Goal: Complete application form

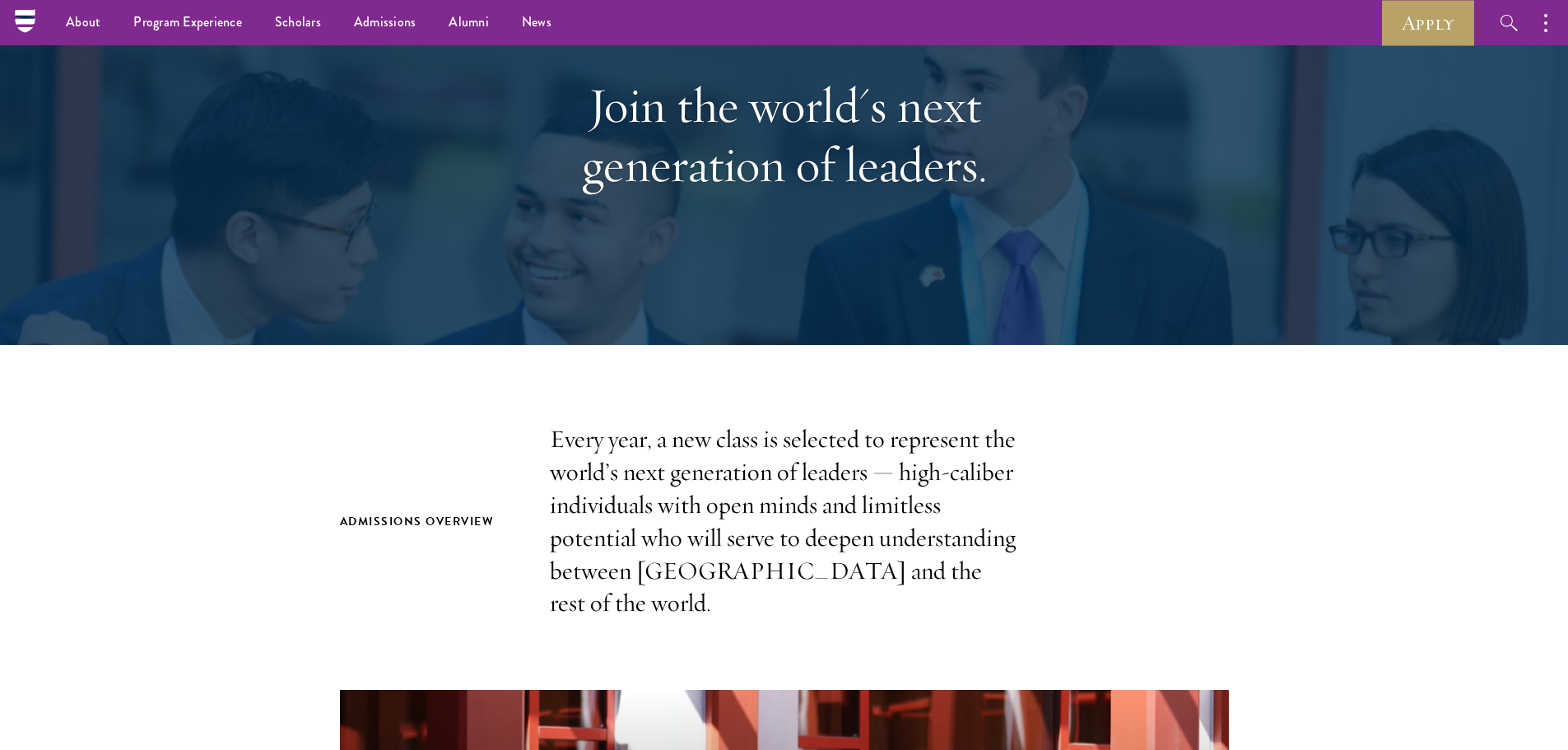
scroll to position [165, 0]
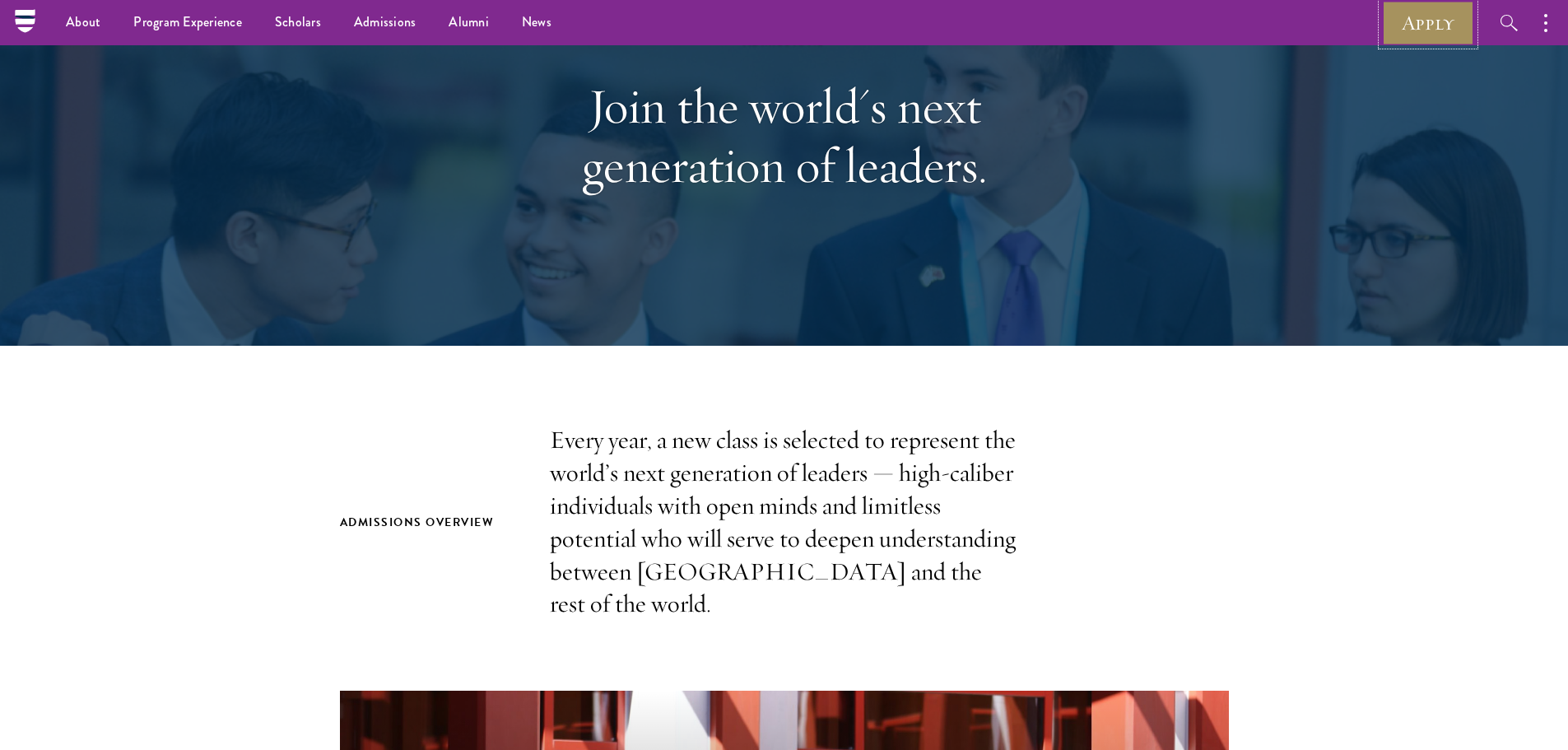
click at [1441, 19] on link "Apply" at bounding box center [1428, 23] width 92 height 45
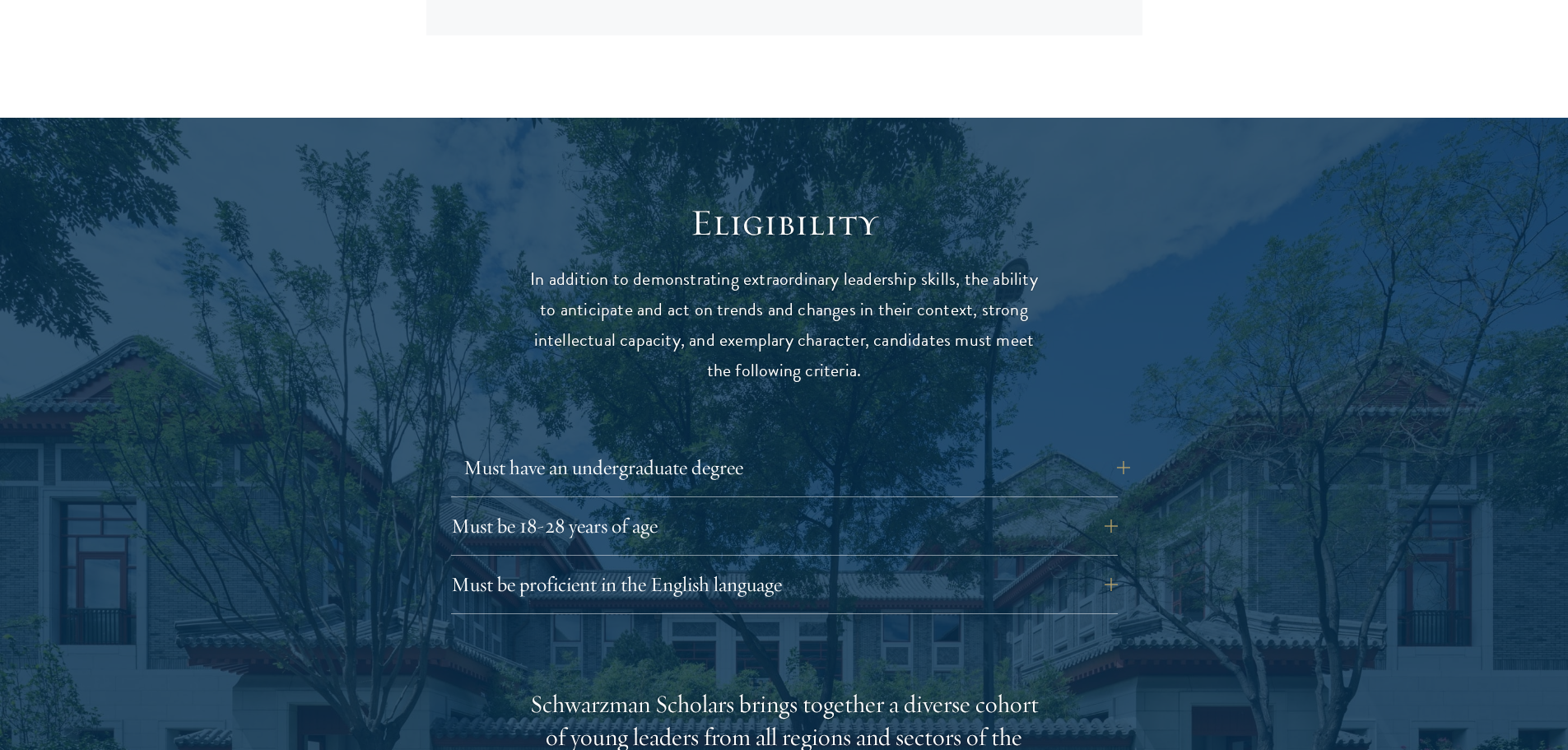
scroll to position [2141, 0]
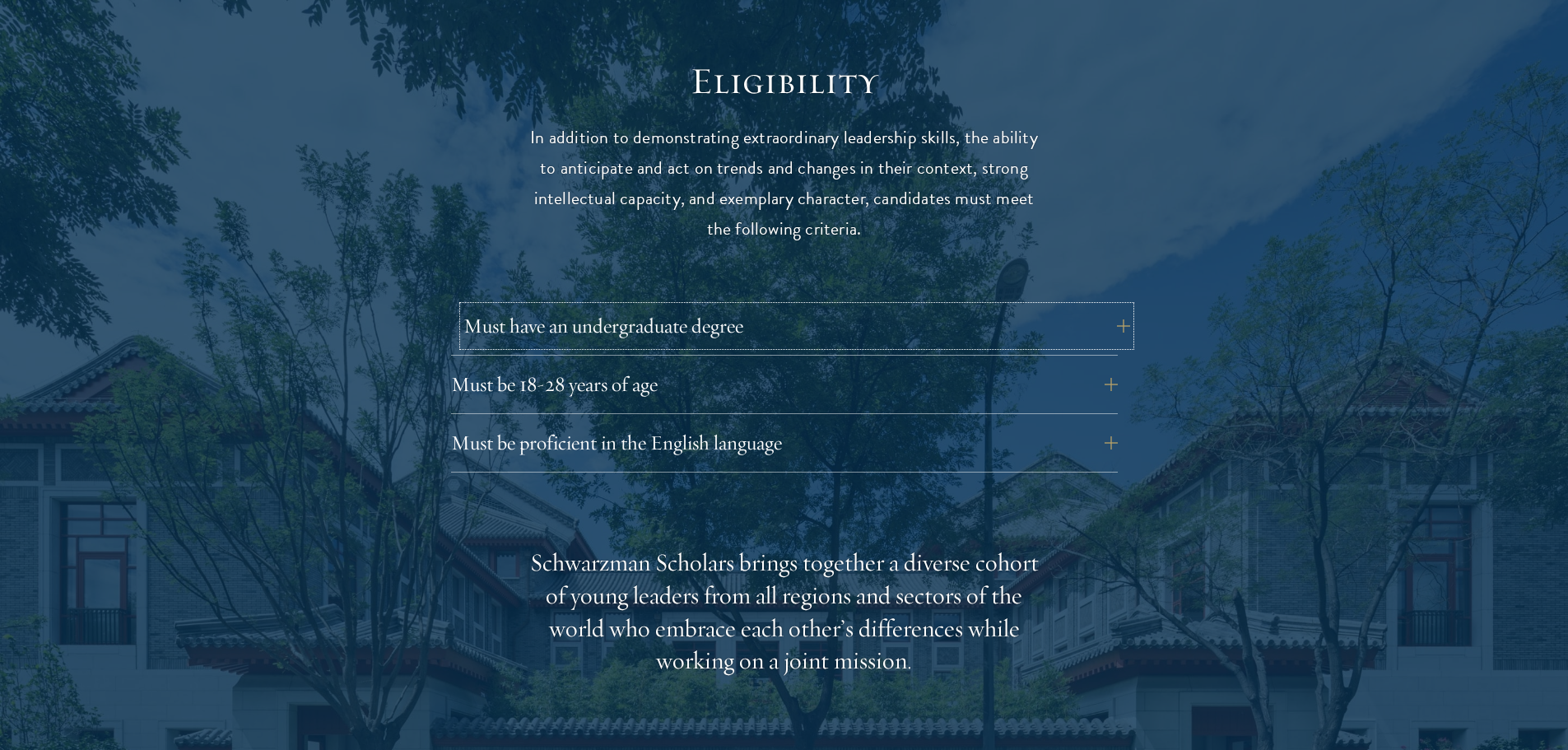
click at [569, 307] on button "Must have an undergraduate degree" at bounding box center [797, 326] width 666 height 39
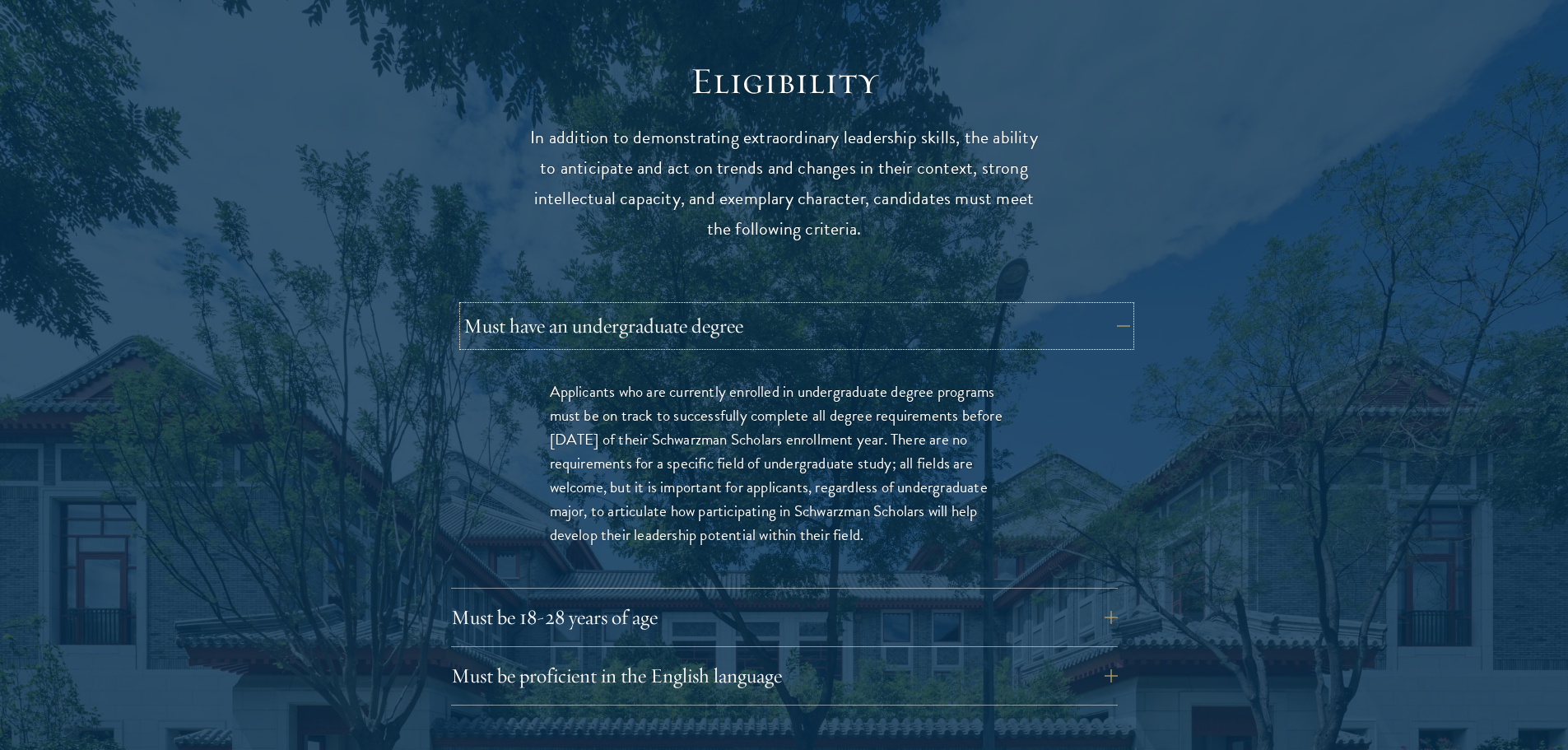
click at [569, 307] on button "Must have an undergraduate degree" at bounding box center [797, 326] width 666 height 39
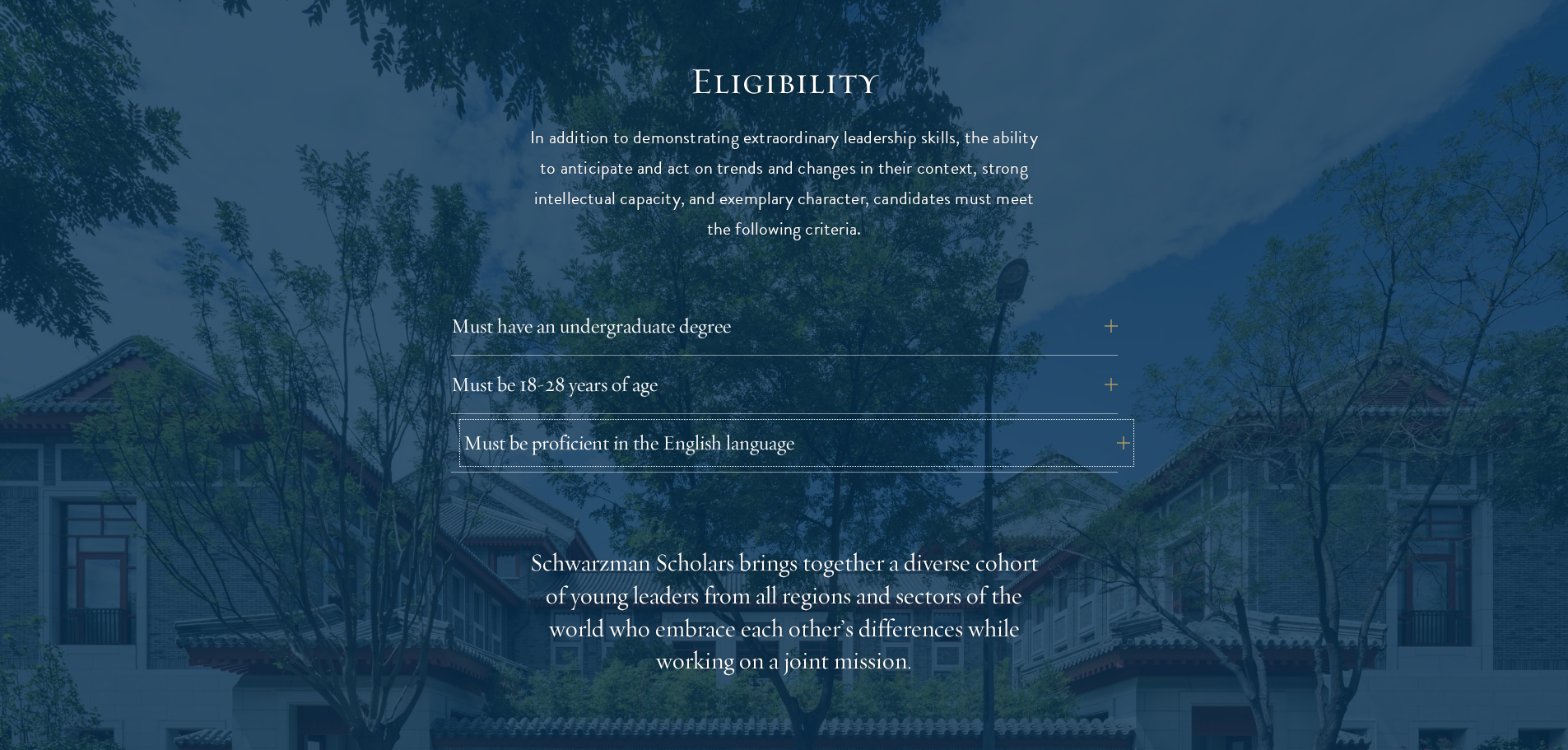
click at [600, 423] on button "Must be proficient in the English language" at bounding box center [797, 443] width 666 height 39
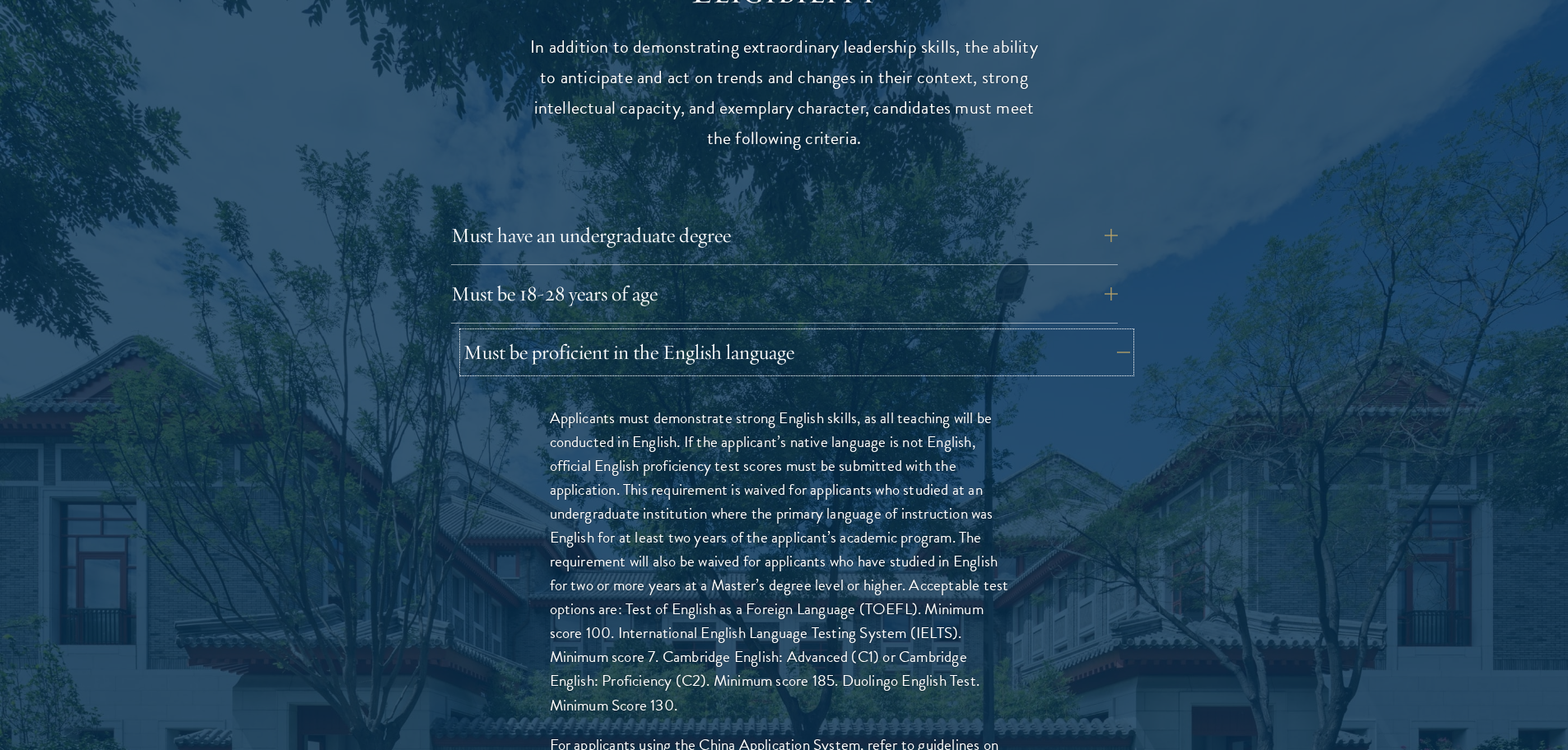
scroll to position [2305, 0]
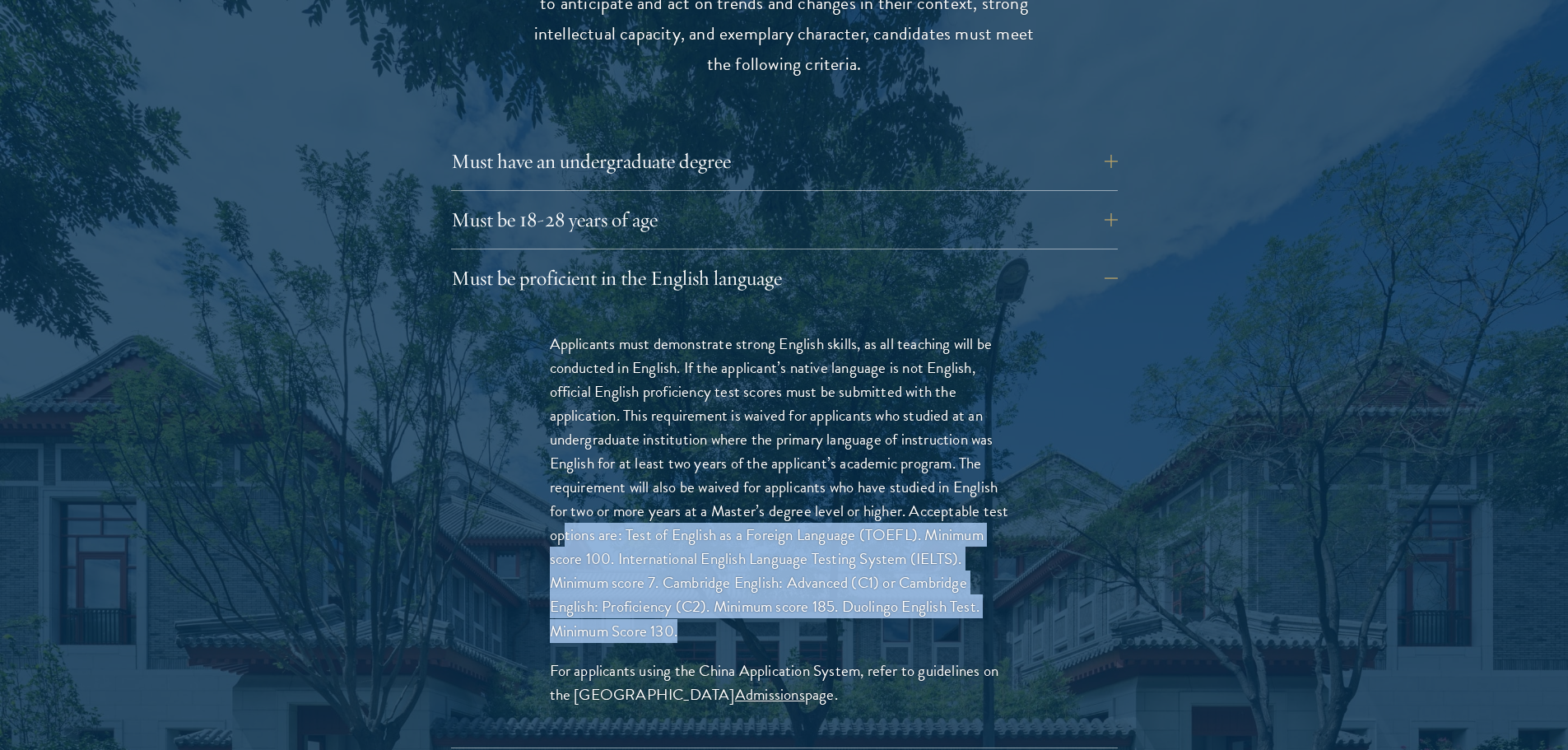
drag, startPoint x: 564, startPoint y: 504, endPoint x: 706, endPoint y: 600, distance: 171.4
click at [706, 600] on p "Applicants must demonstrate strong English skills, as all teaching will be cond…" at bounding box center [784, 487] width 469 height 312
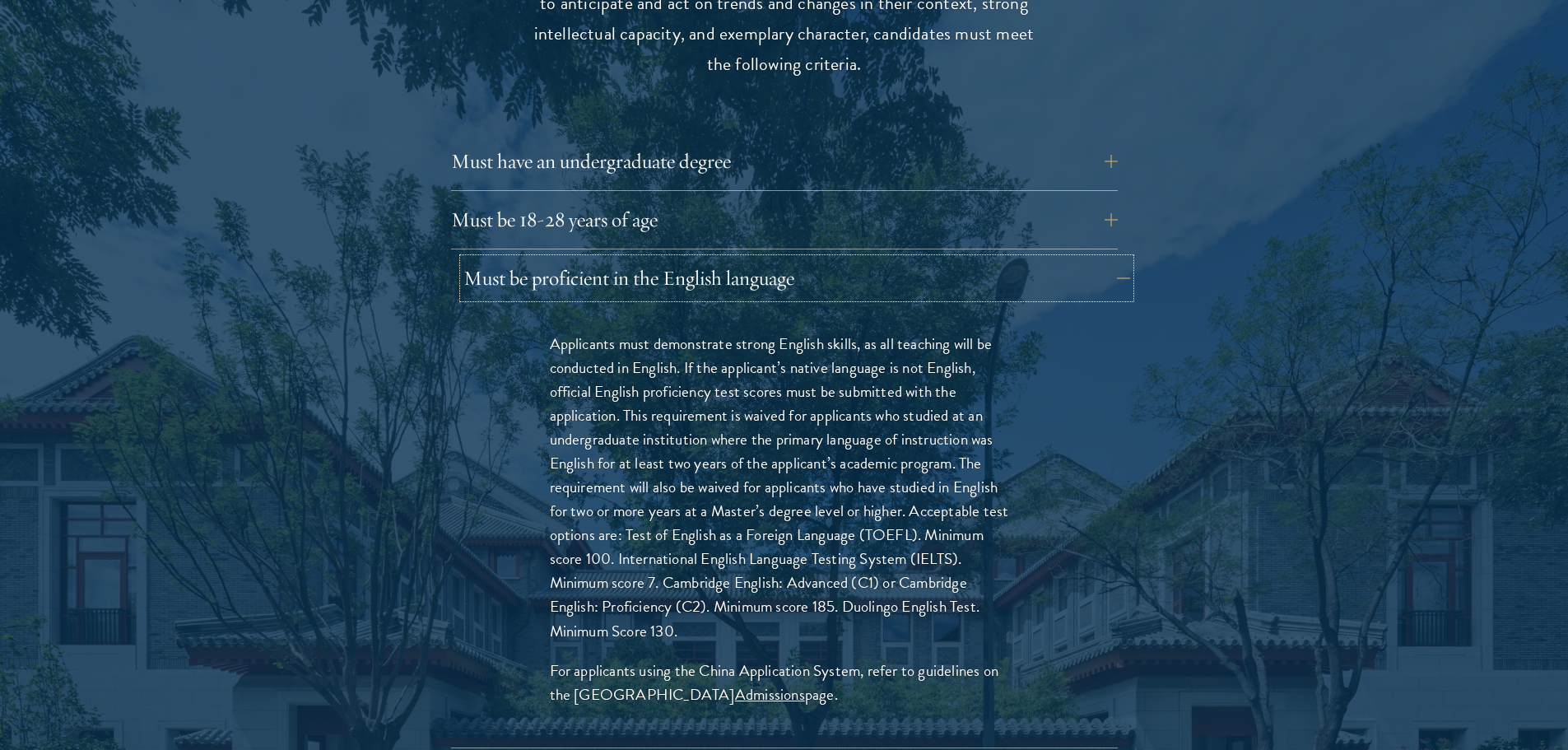
click at [614, 259] on button "Must be proficient in the English language" at bounding box center [797, 278] width 666 height 39
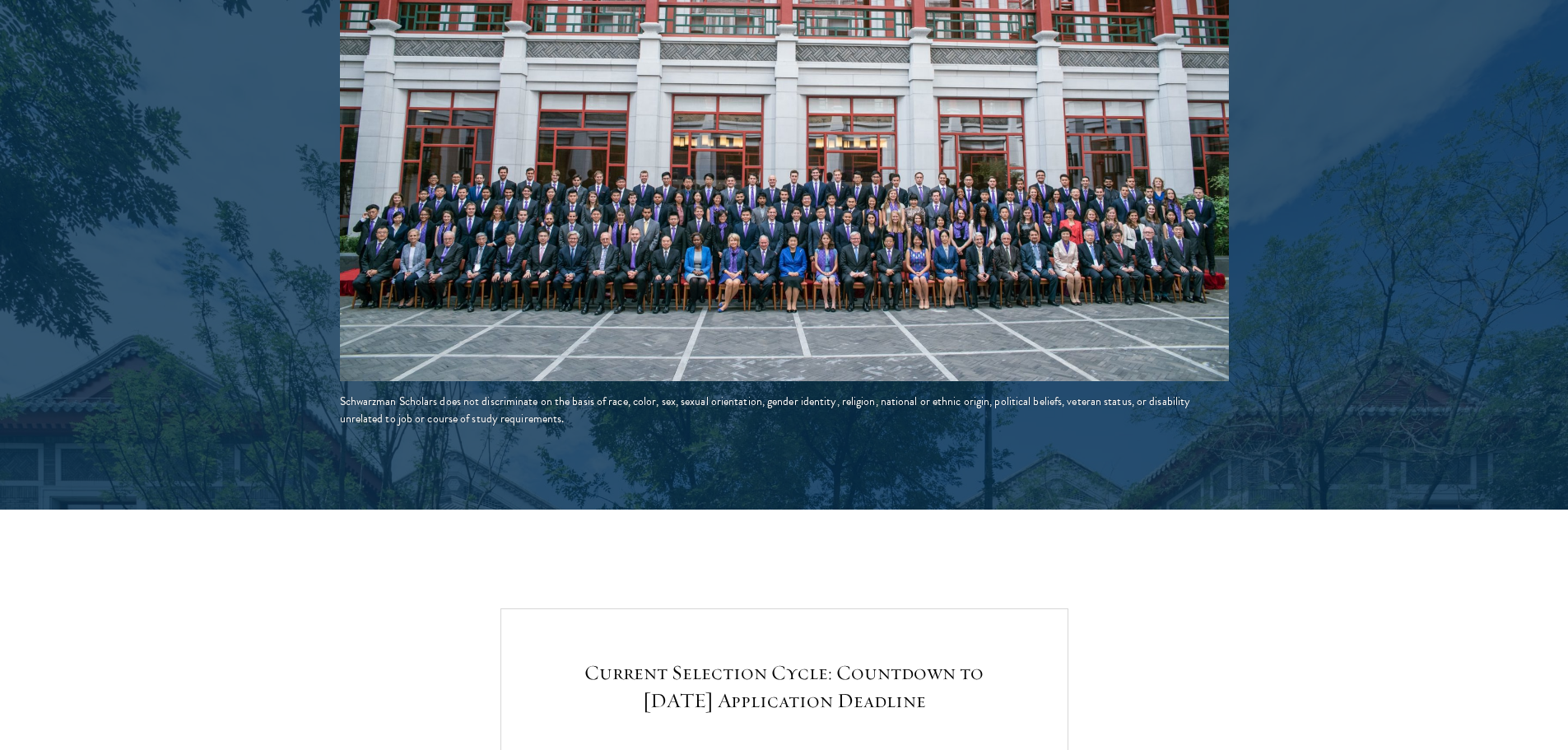
scroll to position [3622, 0]
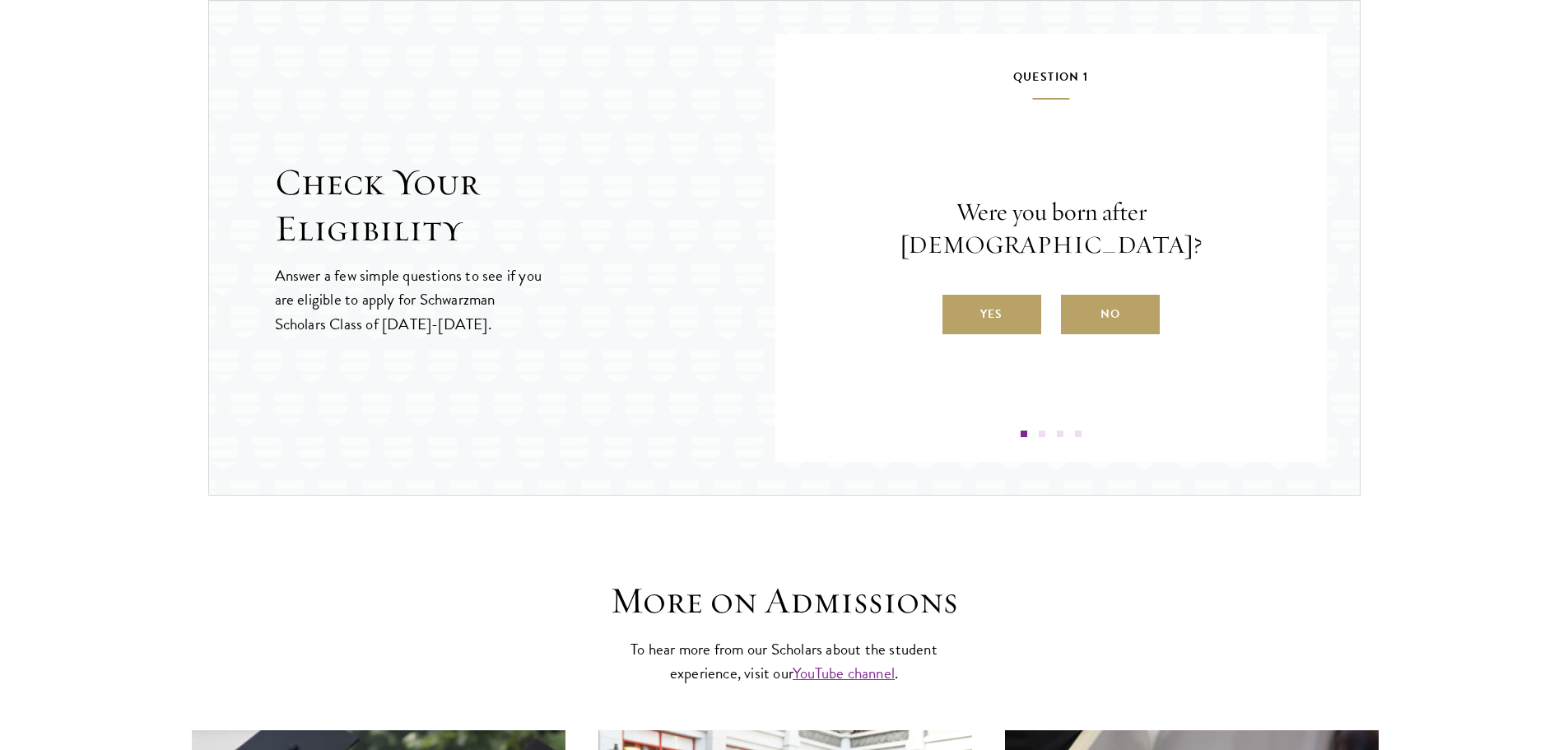
scroll to position [1741, 0]
click at [969, 307] on label "Yes" at bounding box center [992, 314] width 99 height 39
click at [957, 307] on input "Yes" at bounding box center [950, 304] width 15 height 15
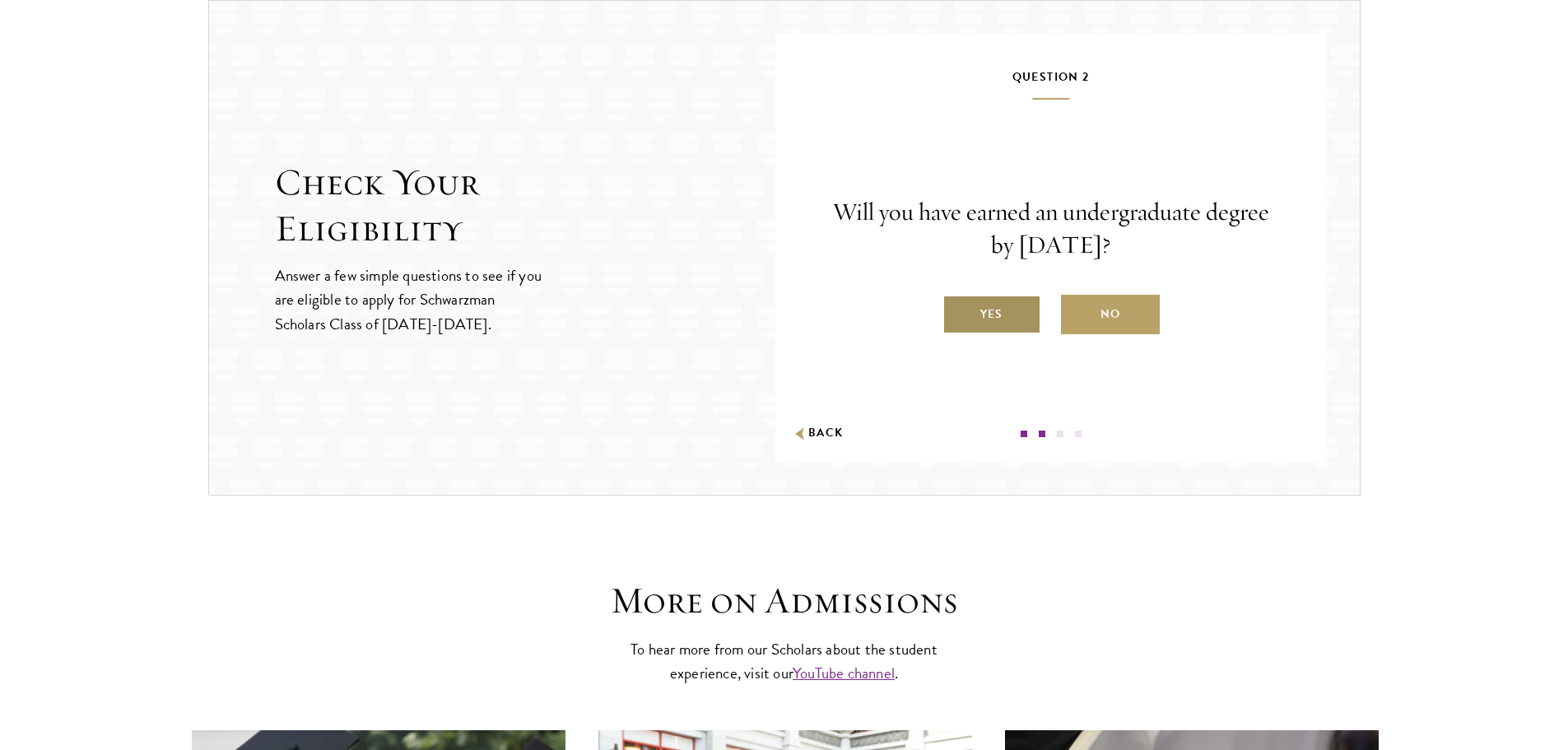
click at [999, 324] on label "Yes" at bounding box center [992, 314] width 99 height 39
click at [957, 312] on input "Yes" at bounding box center [950, 304] width 15 height 15
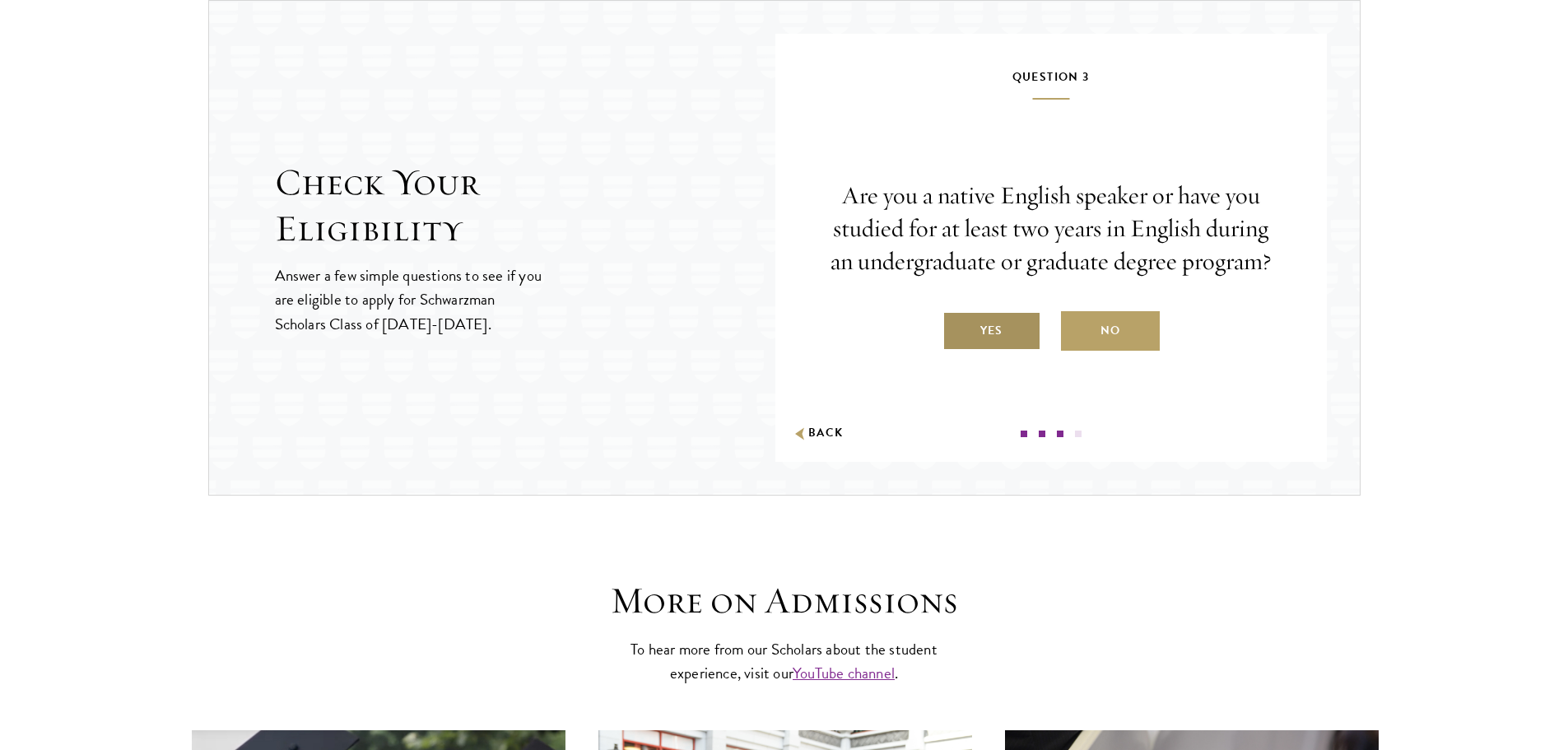
click at [1009, 329] on label "Yes" at bounding box center [992, 331] width 99 height 39
click at [957, 327] on input "Yes" at bounding box center [950, 321] width 15 height 15
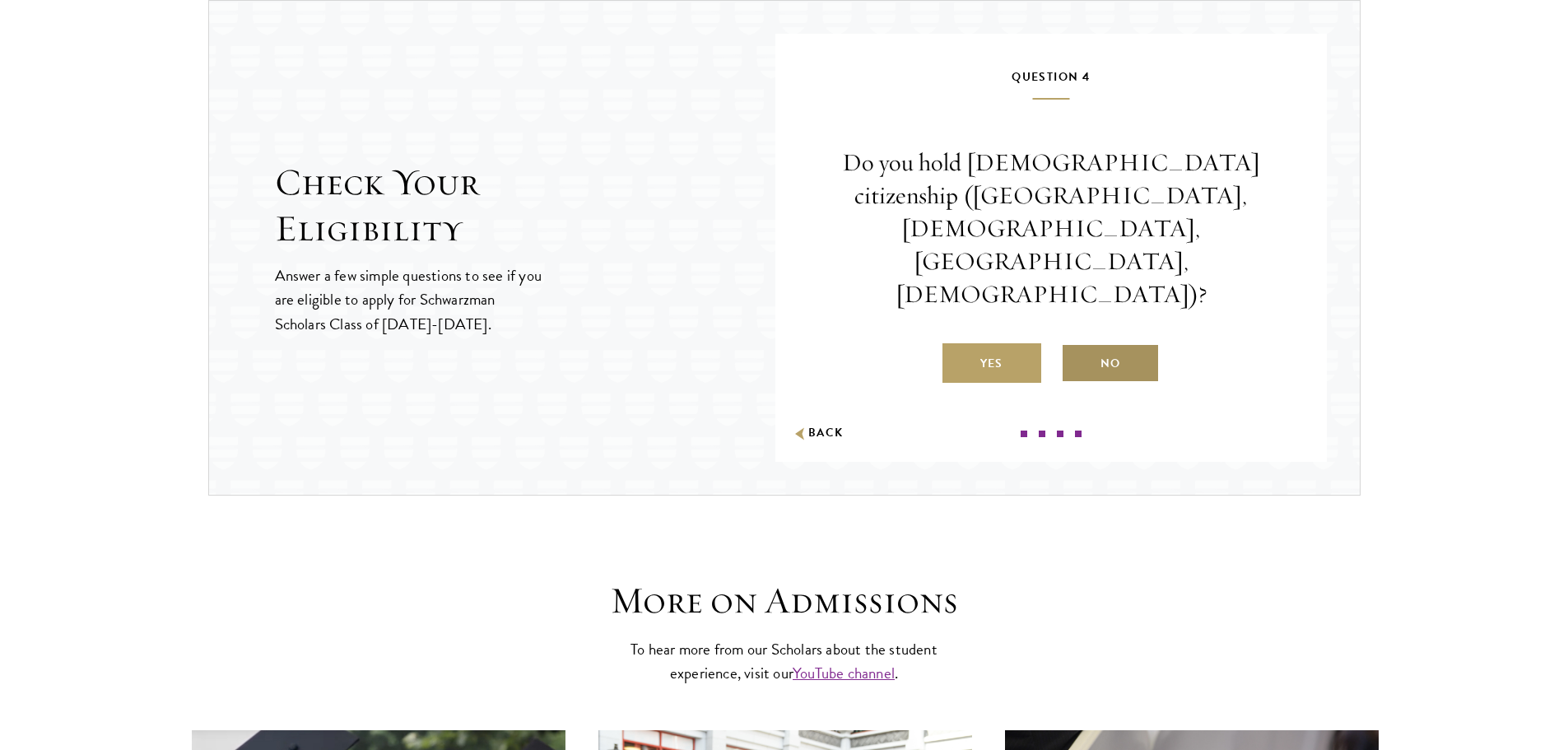
click at [1068, 343] on label "No" at bounding box center [1110, 362] width 99 height 39
click at [1068, 346] on input "No" at bounding box center [1069, 353] width 15 height 15
